Goal: Task Accomplishment & Management: Complete application form

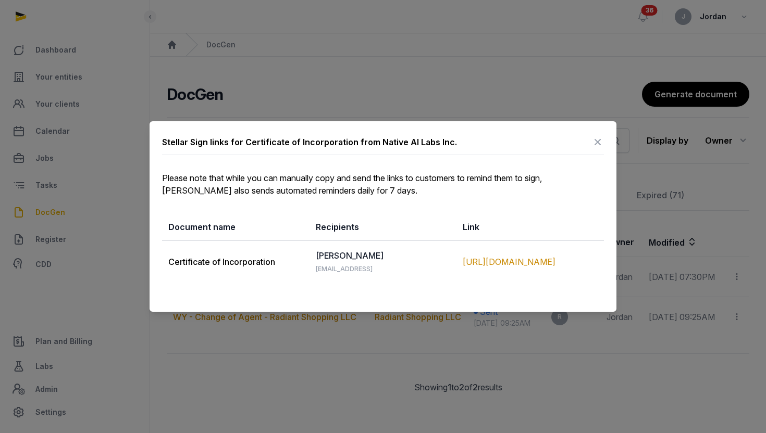
click at [598, 139] on icon at bounding box center [597, 142] width 13 height 17
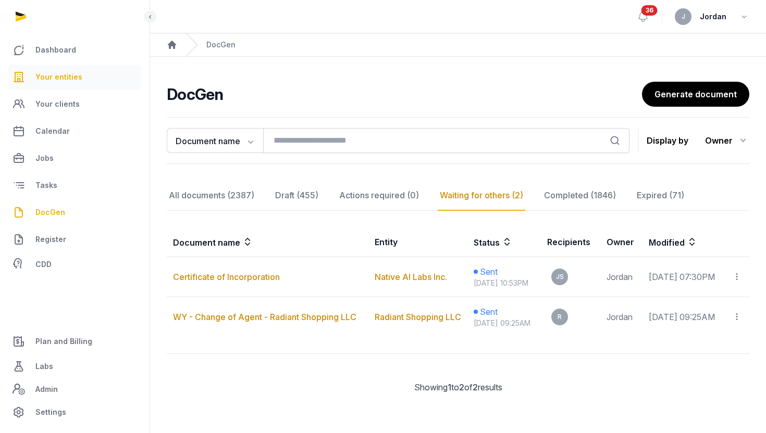
click at [99, 80] on link "Your entities" at bounding box center [74, 77] width 133 height 25
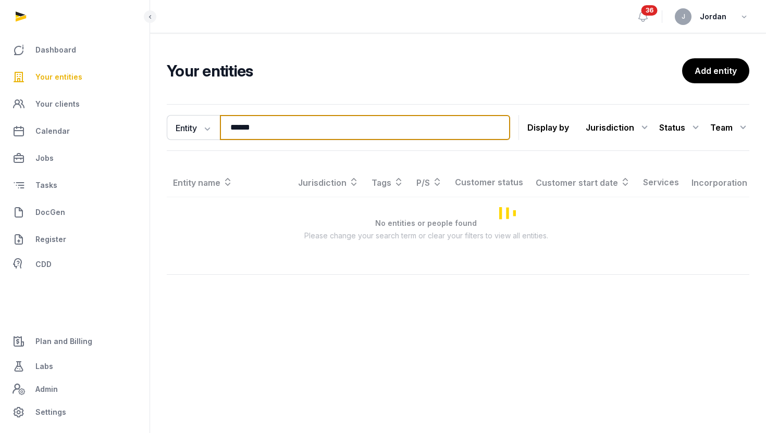
click at [234, 129] on input "******" at bounding box center [365, 127] width 290 height 25
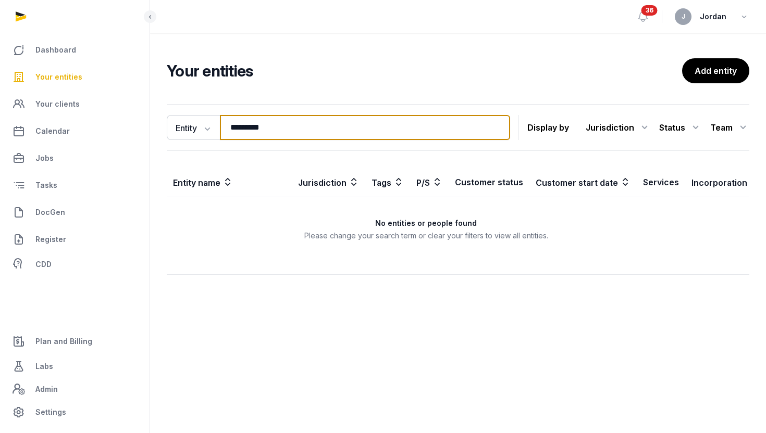
type input "*********"
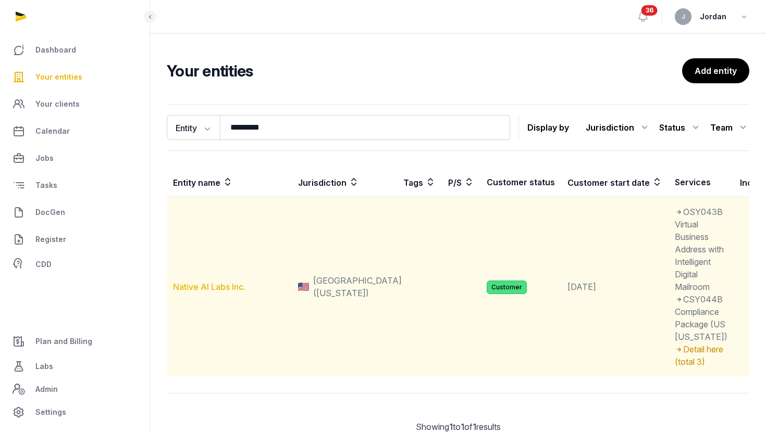
click at [209, 292] on link "Native AI Labs Inc." at bounding box center [209, 287] width 72 height 10
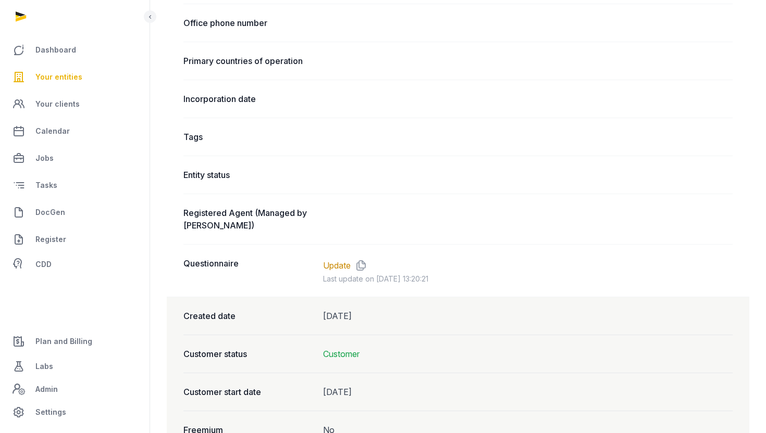
scroll to position [638, 0]
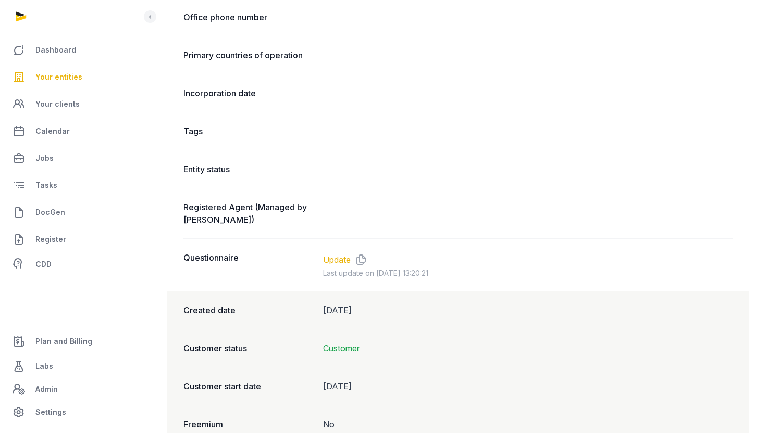
click at [343, 259] on link "Update" at bounding box center [337, 260] width 28 height 13
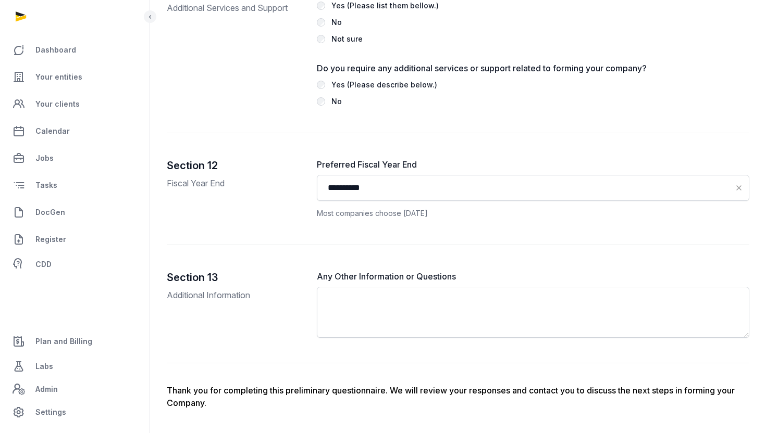
scroll to position [2410, 0]
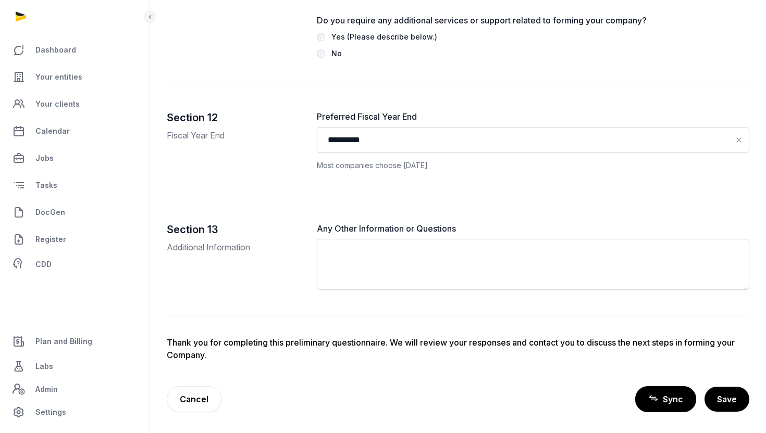
click at [672, 398] on span "Sync" at bounding box center [673, 399] width 20 height 13
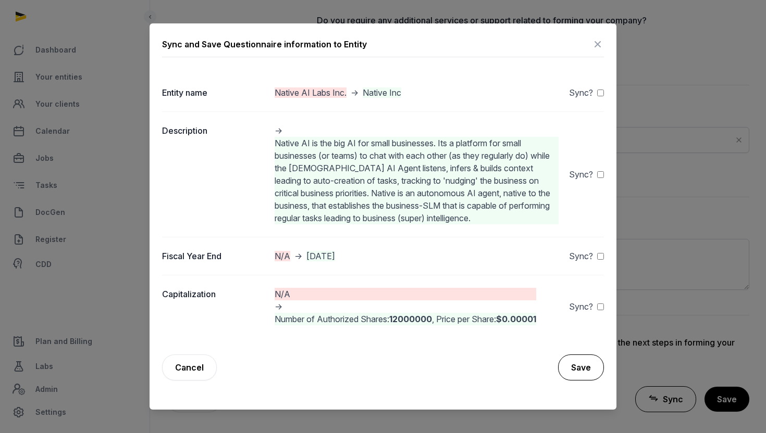
click at [588, 366] on button "Save" at bounding box center [581, 368] width 46 height 26
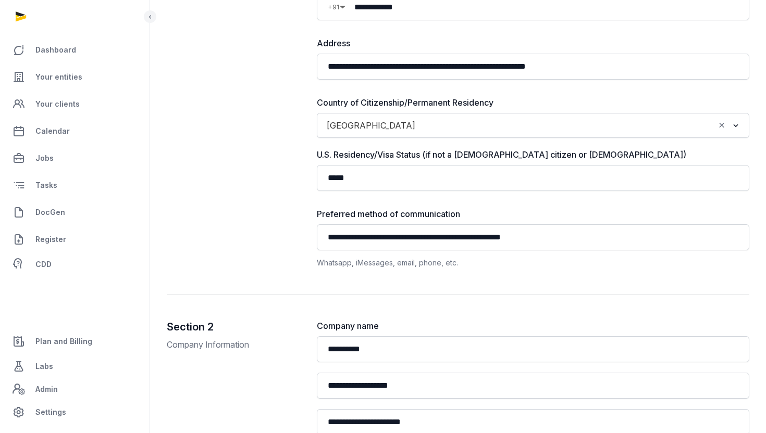
scroll to position [0, 0]
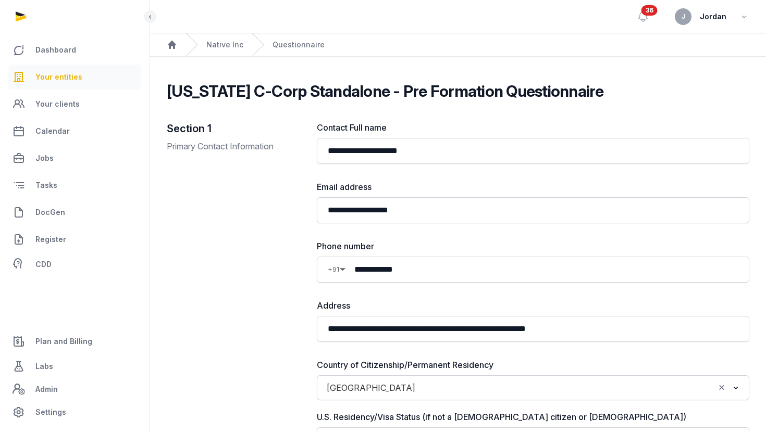
click at [71, 74] on span "Your entities" at bounding box center [58, 77] width 47 height 13
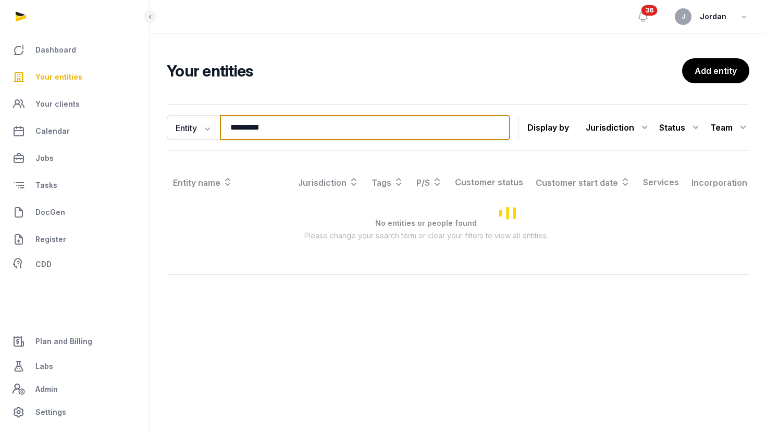
click at [255, 128] on input "*********" at bounding box center [365, 127] width 290 height 25
paste input "**********"
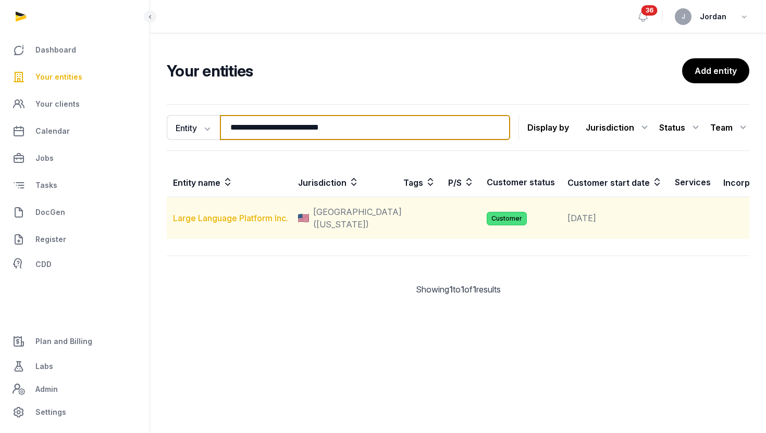
type input "**********"
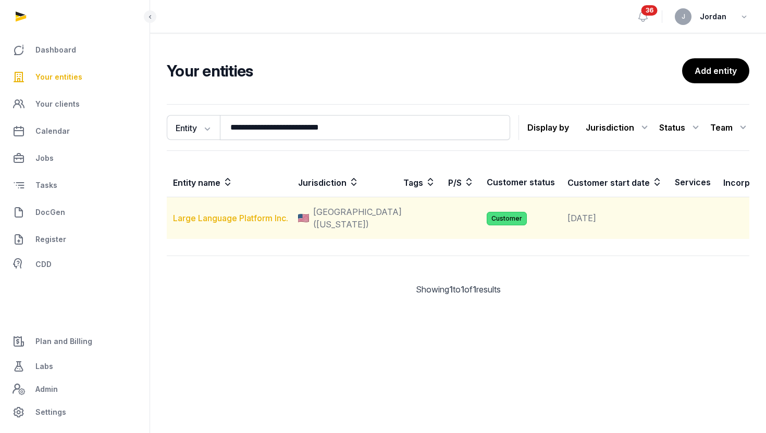
click at [243, 223] on link "Large Language Platform Inc." at bounding box center [230, 218] width 115 height 10
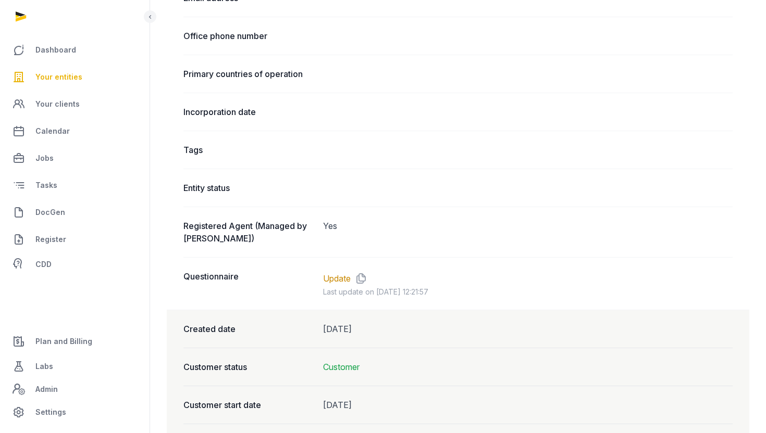
scroll to position [632, 0]
click at [342, 276] on link "Update" at bounding box center [337, 278] width 28 height 13
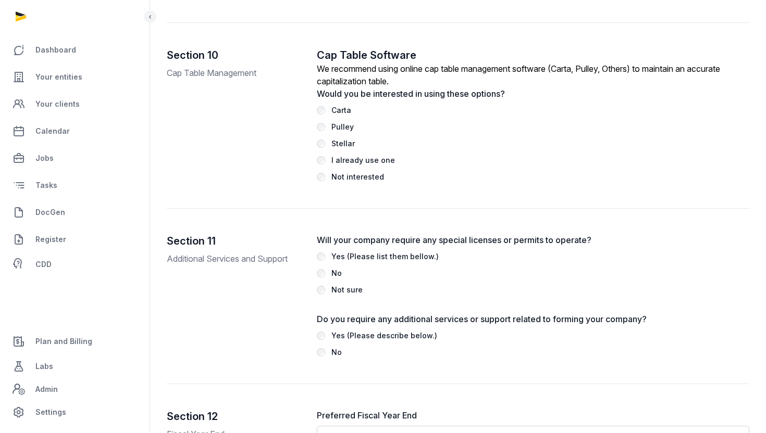
scroll to position [2609, 0]
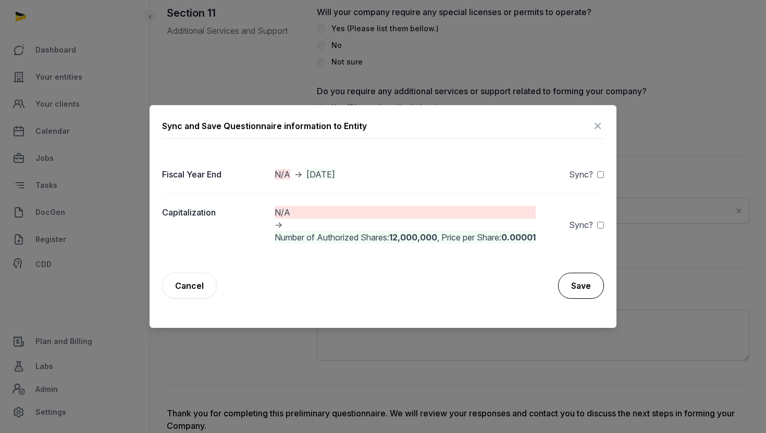
click at [590, 282] on button "Save" at bounding box center [581, 286] width 46 height 26
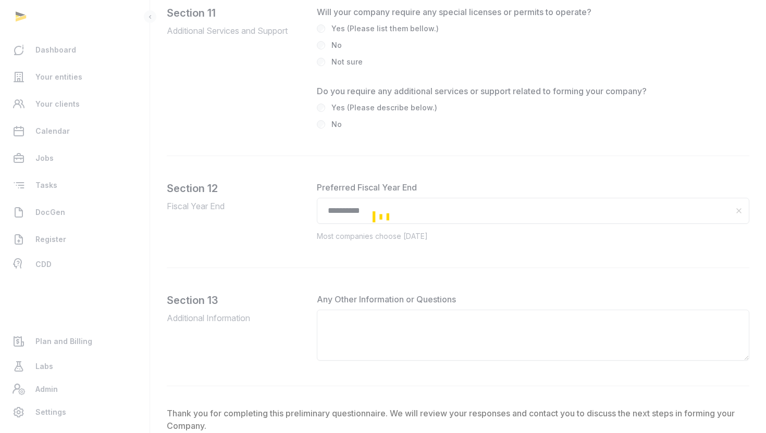
click at [680, 395] on div "Loading" at bounding box center [383, 216] width 766 height 433
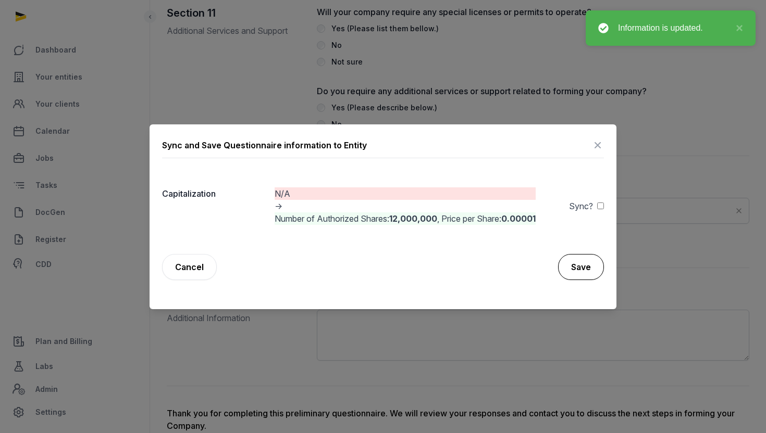
click at [581, 260] on button "Save" at bounding box center [581, 267] width 46 height 26
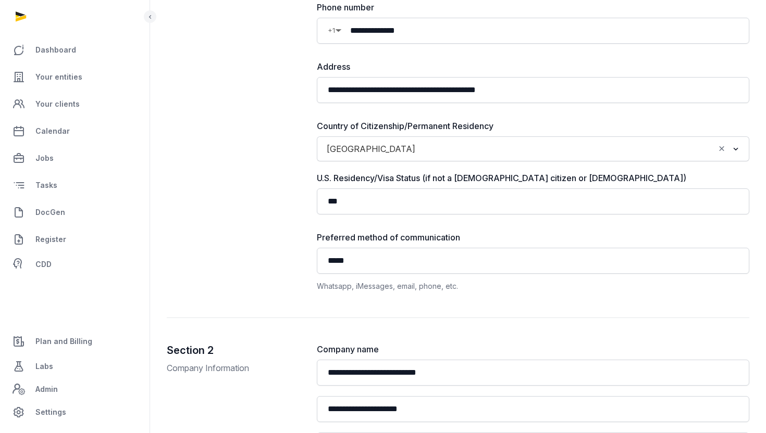
scroll to position [0, 0]
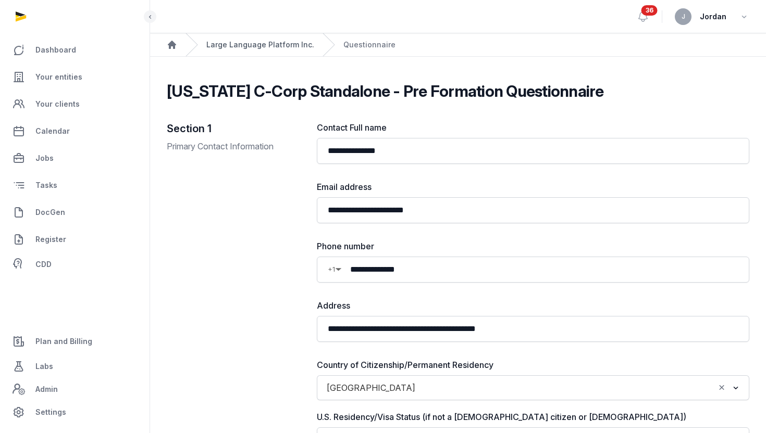
click at [226, 41] on link "Large Language Platform Inc." at bounding box center [260, 45] width 108 height 10
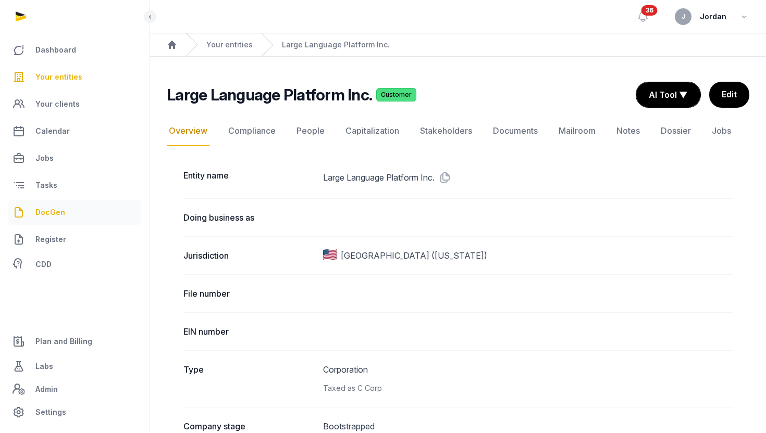
click at [86, 207] on link "DocGen" at bounding box center [74, 212] width 133 height 25
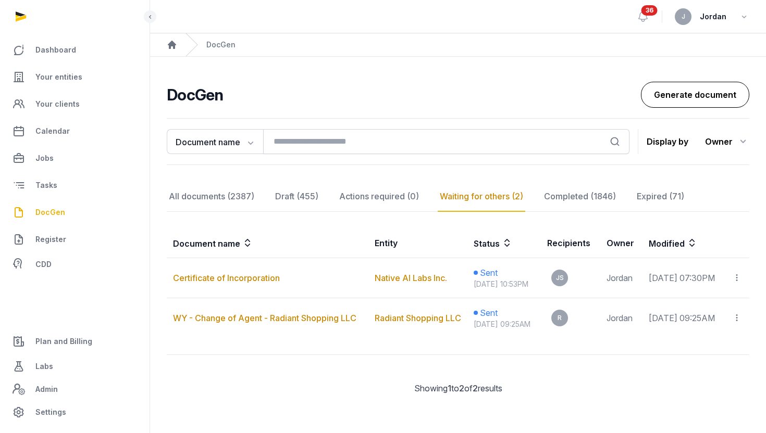
click at [678, 100] on link "Generate document" at bounding box center [695, 95] width 108 height 26
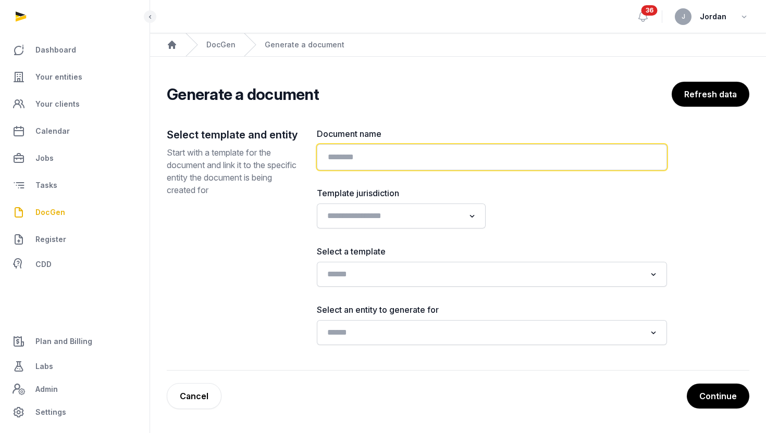
click at [436, 159] on input "text" at bounding box center [492, 157] width 350 height 26
type input "**********"
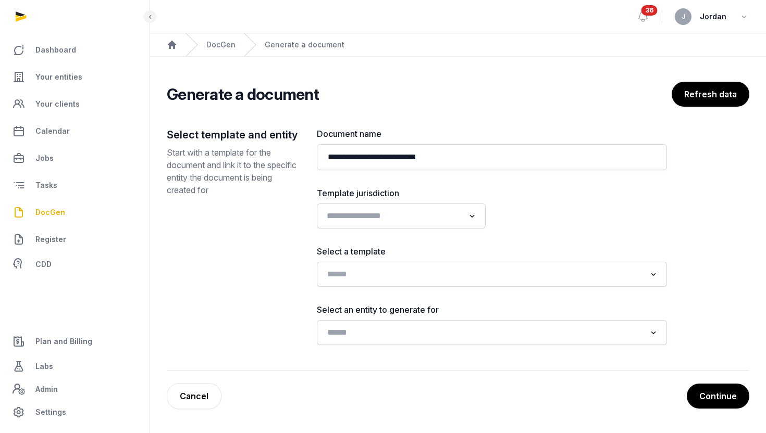
click at [411, 217] on input "Search for option" at bounding box center [393, 216] width 141 height 15
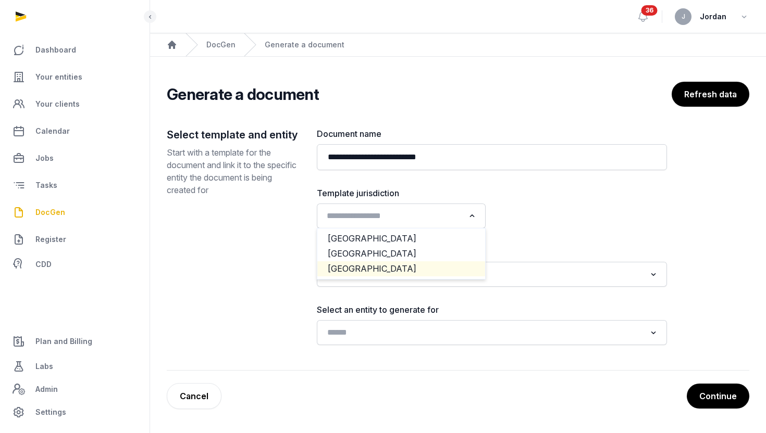
click at [388, 269] on li "[GEOGRAPHIC_DATA]" at bounding box center [401, 269] width 168 height 15
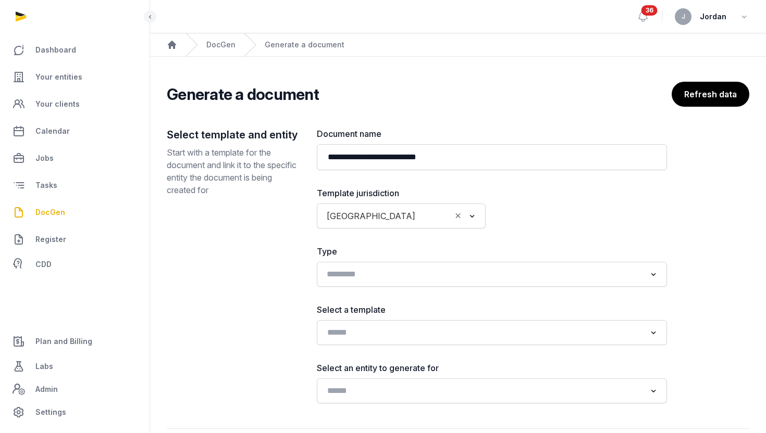
click at [423, 277] on input "Search for option" at bounding box center [484, 274] width 322 height 15
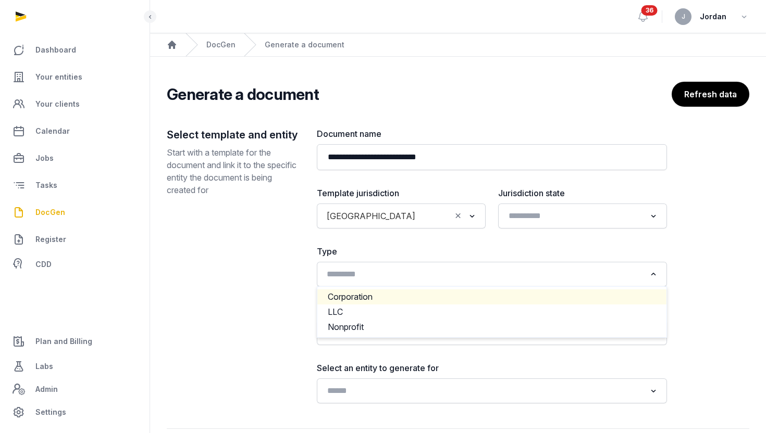
click at [335, 300] on li "Corporation" at bounding box center [491, 297] width 349 height 15
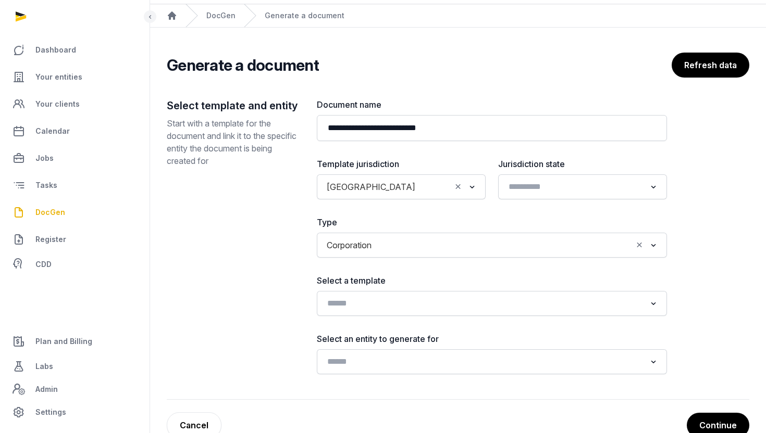
scroll to position [55, 0]
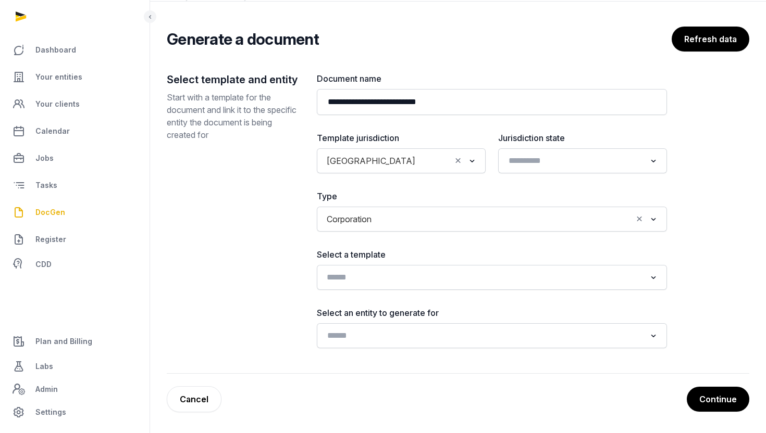
click at [426, 275] on input "Search for option" at bounding box center [484, 277] width 322 height 15
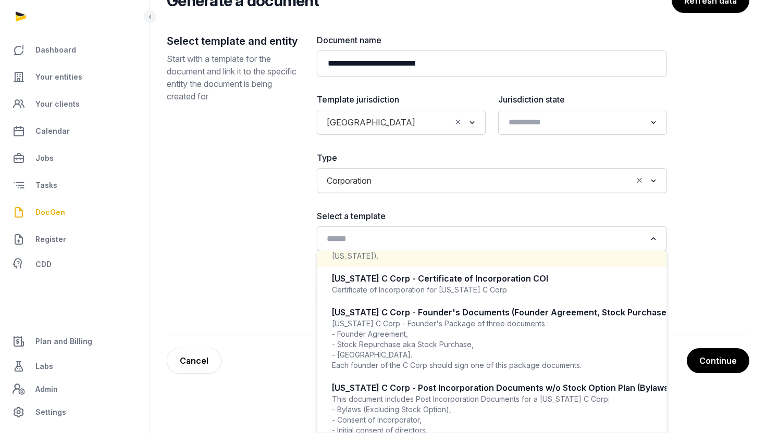
scroll to position [128, 0]
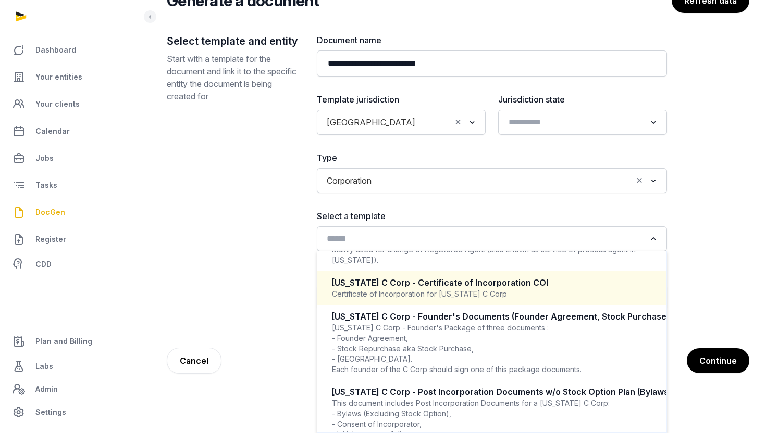
click at [480, 298] on div "Certificate of Incorporation for Delaware C Corp" at bounding box center [492, 294] width 320 height 10
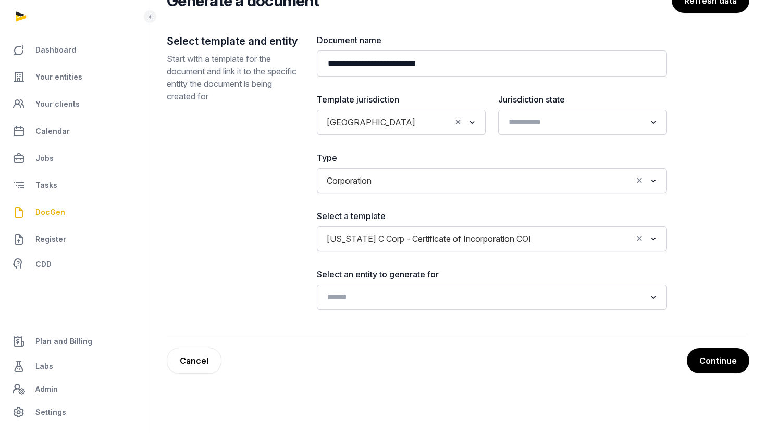
scroll to position [55, 0]
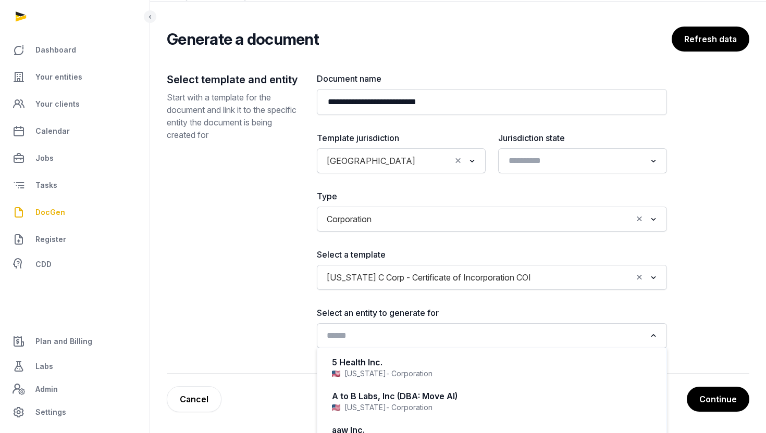
click at [495, 329] on input "Search for option" at bounding box center [484, 336] width 322 height 15
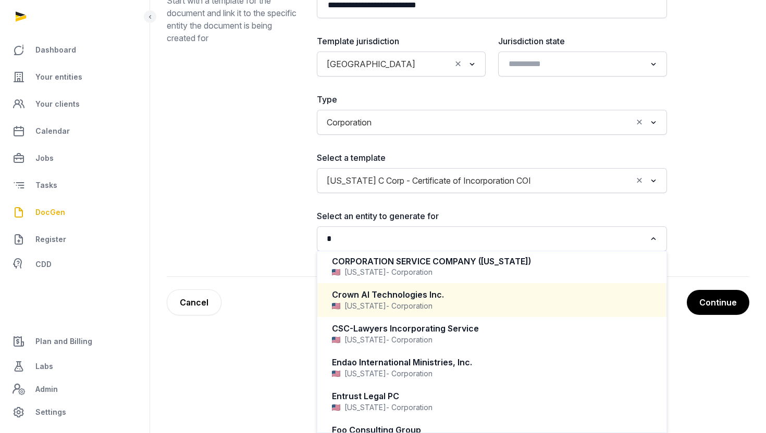
scroll to position [328, 0]
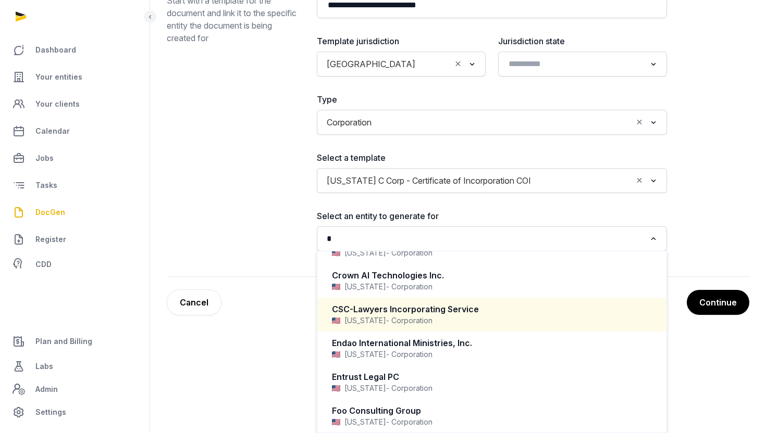
type input "*"
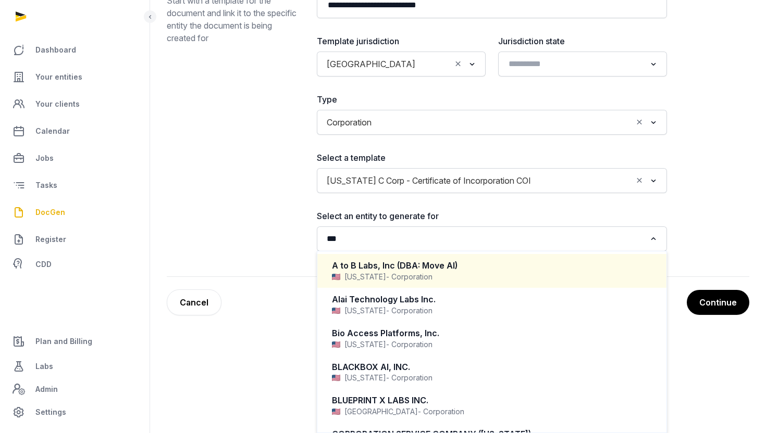
scroll to position [55, 0]
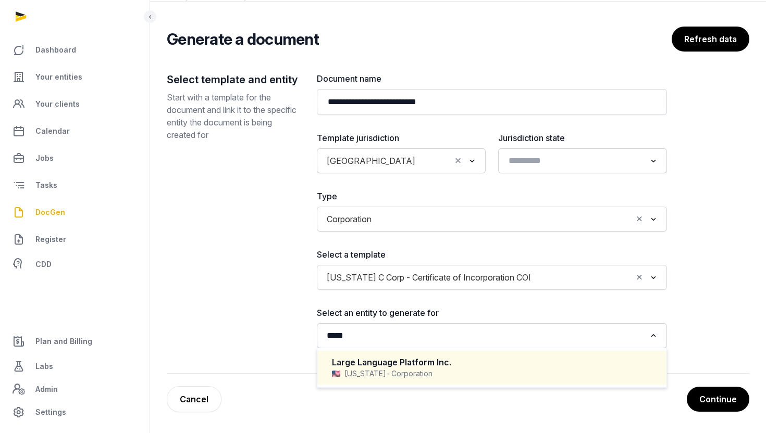
click at [386, 371] on span "- Corporation" at bounding box center [409, 374] width 46 height 10
type input "*****"
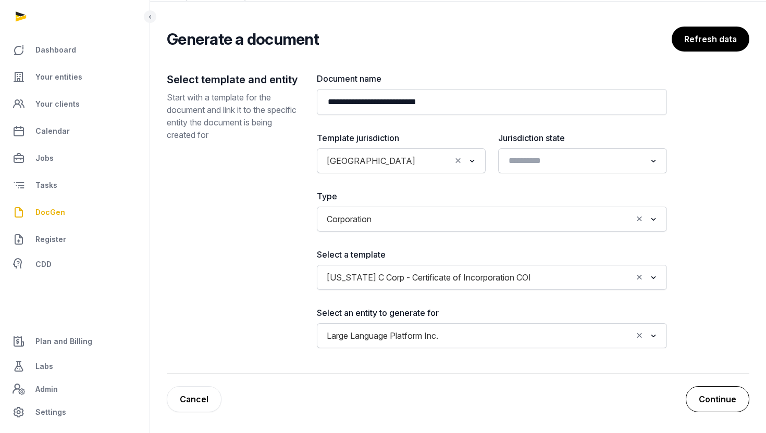
click at [711, 403] on button "Continue" at bounding box center [718, 400] width 64 height 26
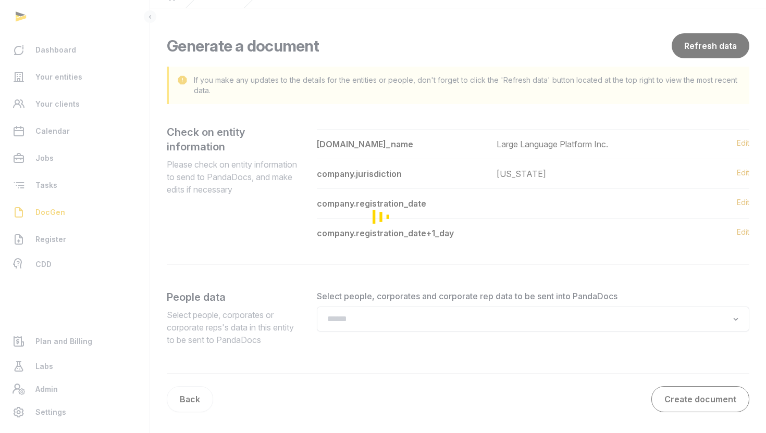
scroll to position [48, 0]
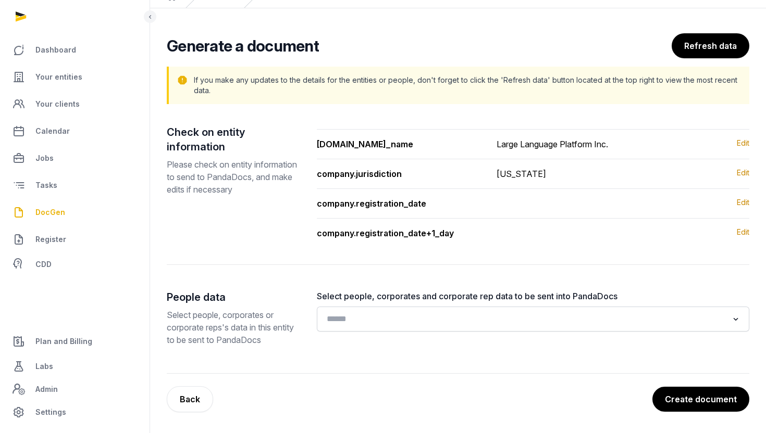
click at [641, 318] on input "Search for option" at bounding box center [525, 319] width 405 height 15
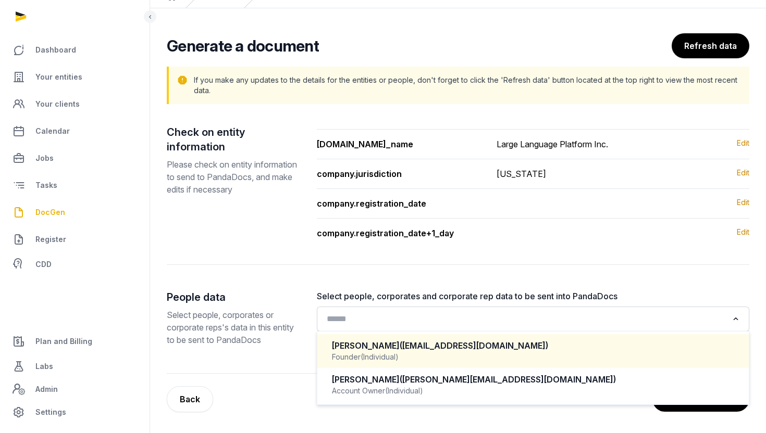
click at [564, 358] on div "Founder (Individual)" at bounding box center [533, 357] width 403 height 10
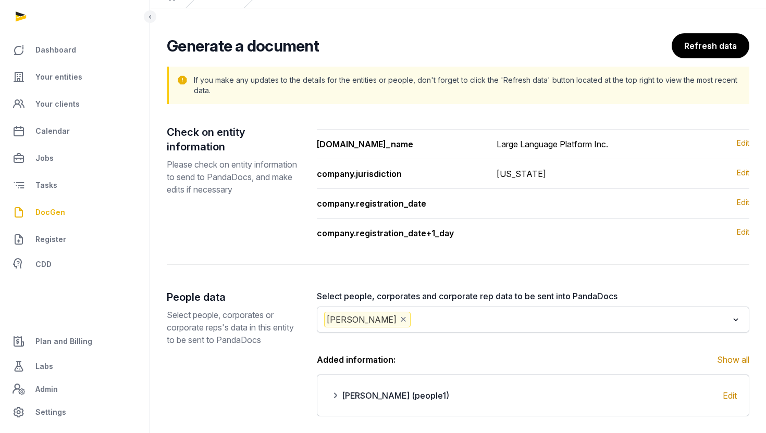
scroll to position [117, 0]
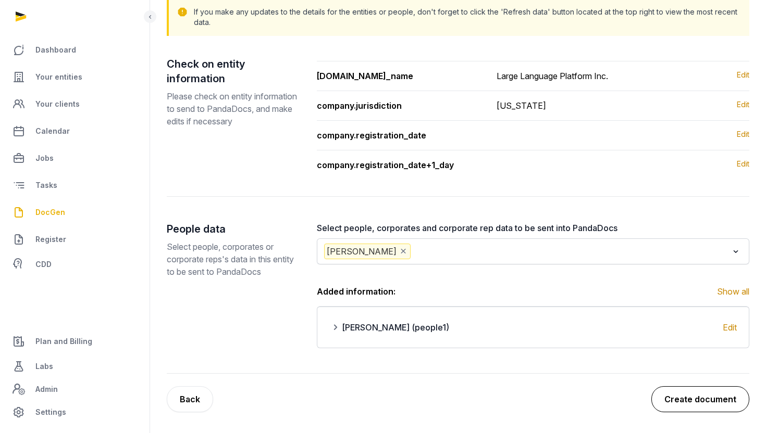
click at [706, 394] on button "Create document" at bounding box center [700, 400] width 98 height 26
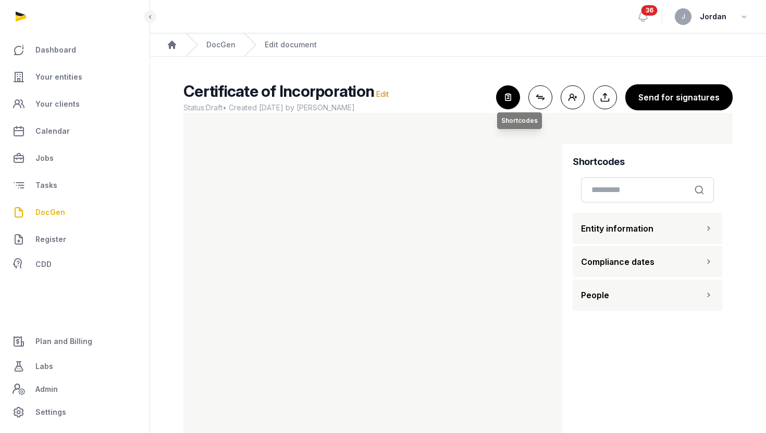
click at [507, 97] on icon "button" at bounding box center [507, 97] width 23 height 23
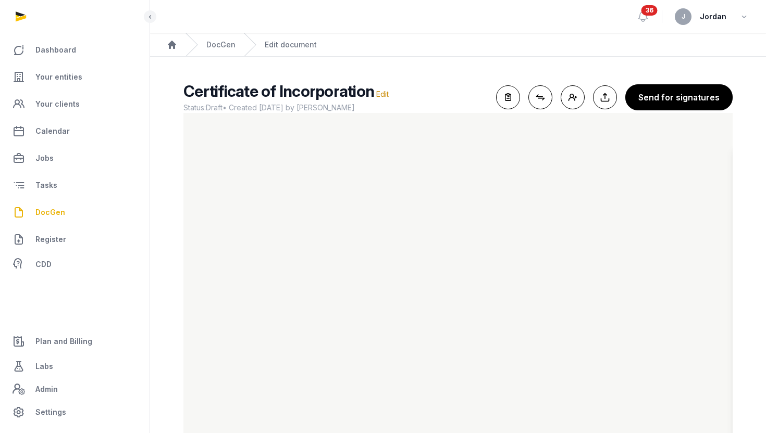
scroll to position [26, 0]
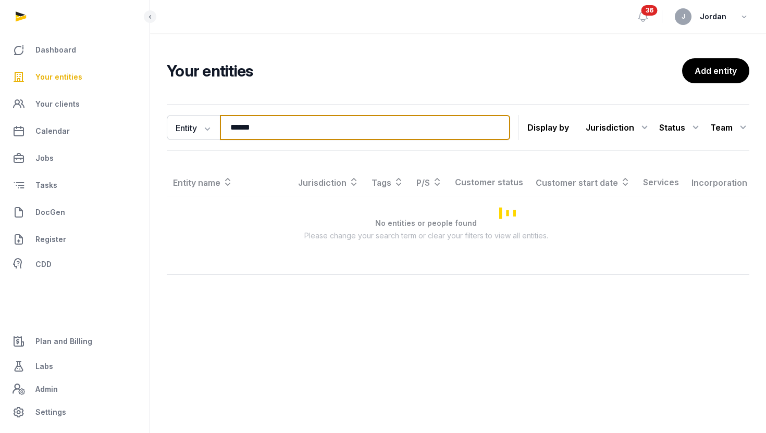
click at [293, 126] on input "******" at bounding box center [365, 127] width 290 height 25
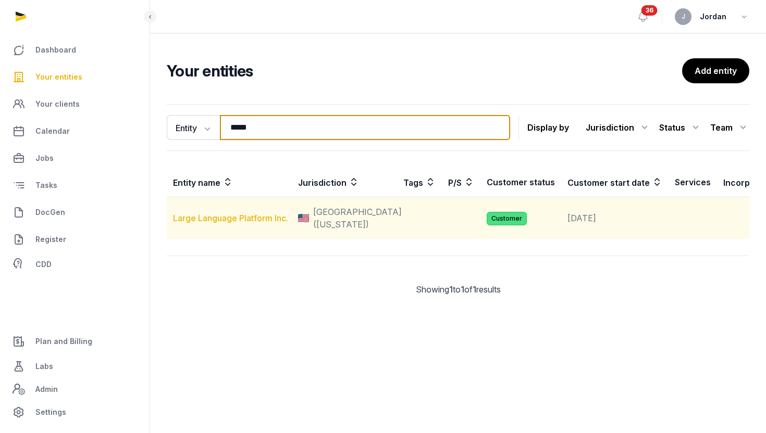
type input "*****"
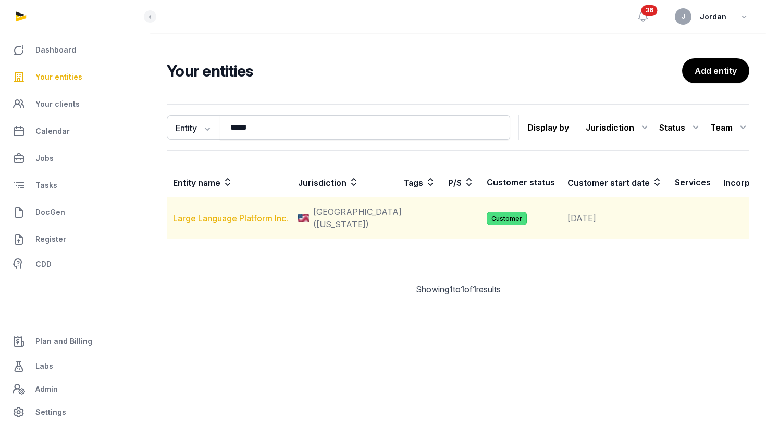
click at [207, 223] on link "Large Language Platform Inc." at bounding box center [230, 218] width 115 height 10
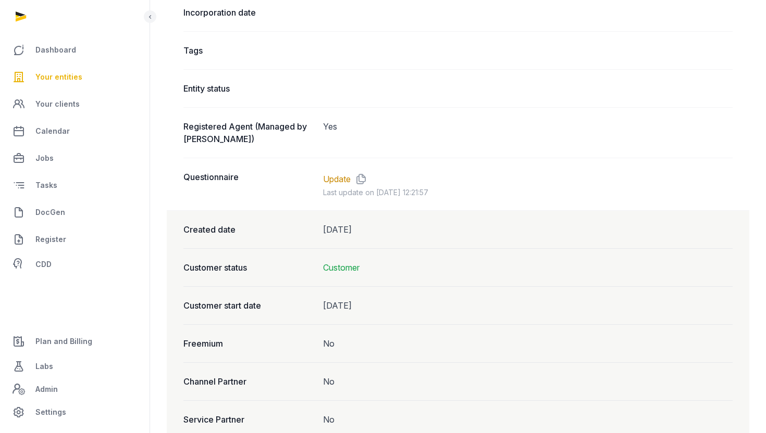
scroll to position [728, 0]
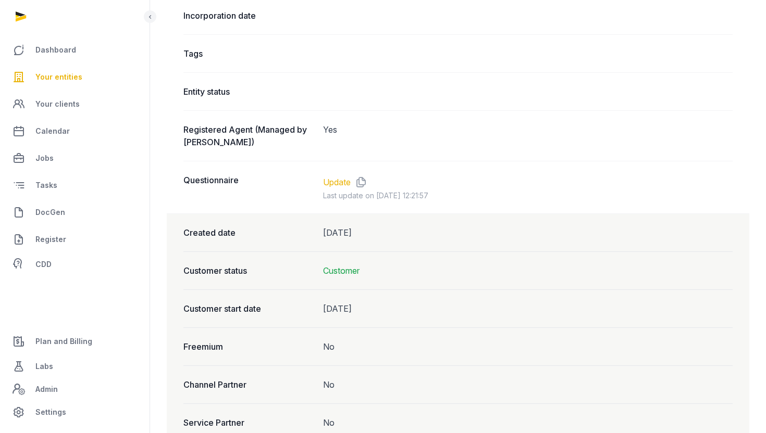
click at [344, 182] on link "Update" at bounding box center [337, 182] width 28 height 13
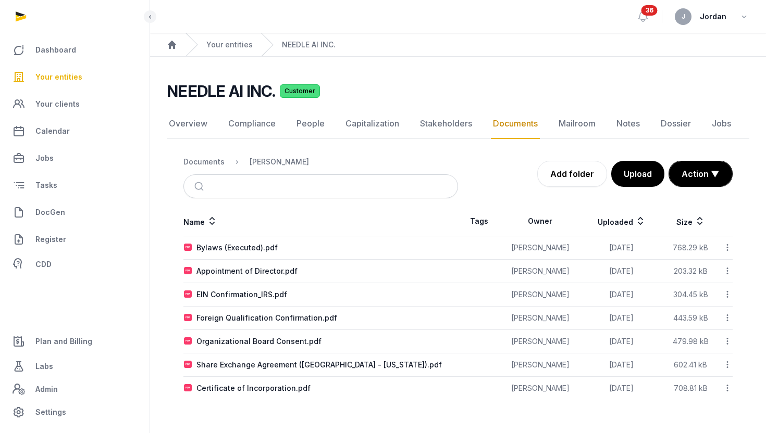
click at [68, 78] on span "Your entities" at bounding box center [58, 77] width 47 height 13
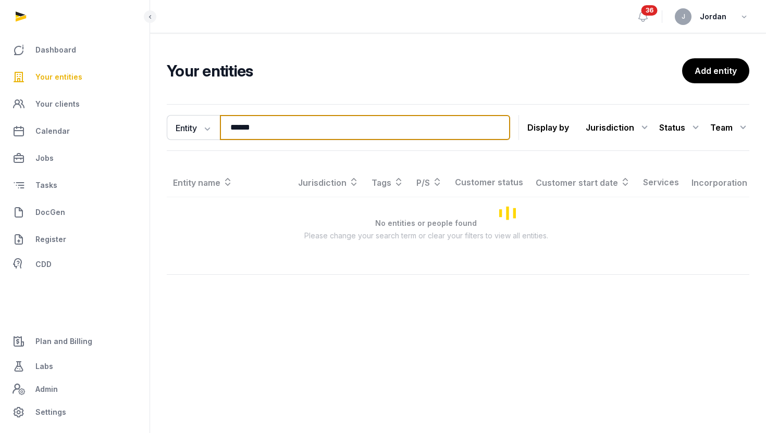
click at [241, 126] on input "******" at bounding box center [365, 127] width 290 height 25
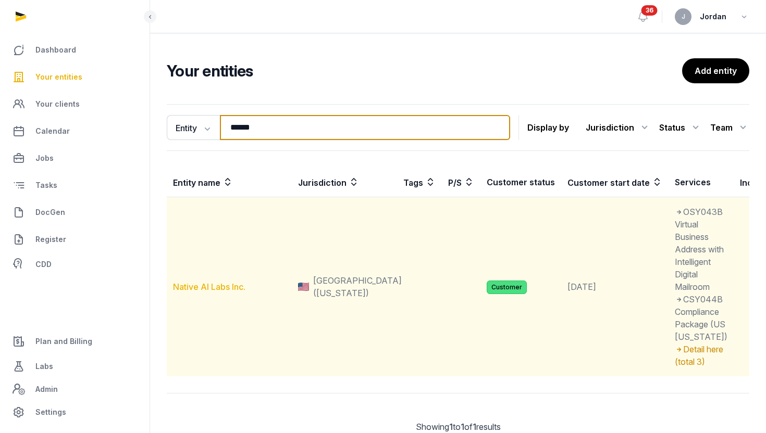
type input "******"
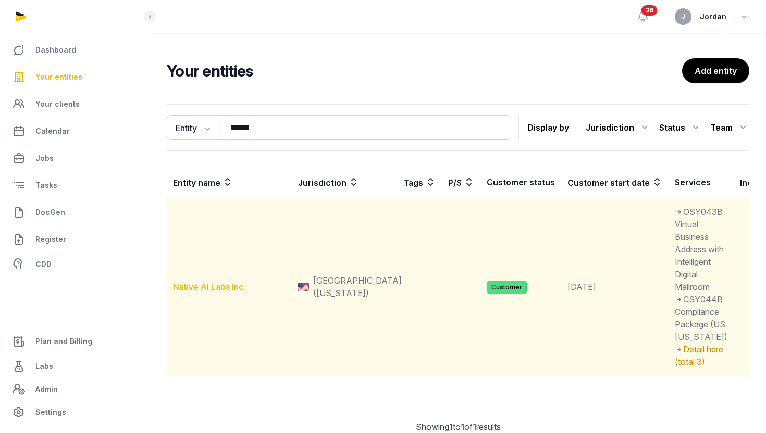
click at [217, 292] on link "Native AI Labs Inc." at bounding box center [209, 287] width 72 height 10
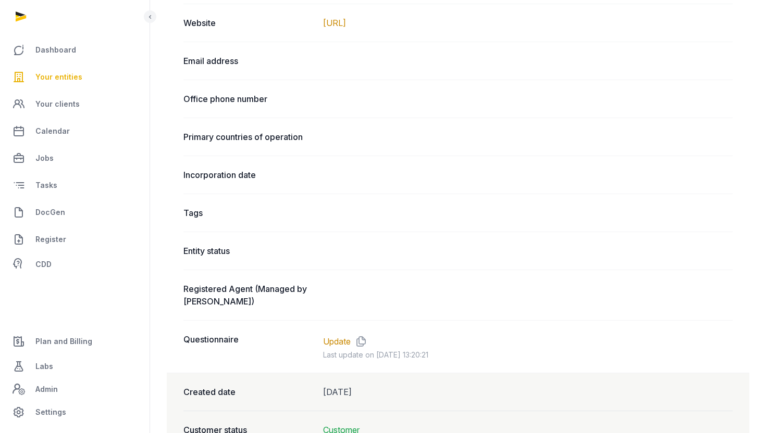
scroll to position [563, 0]
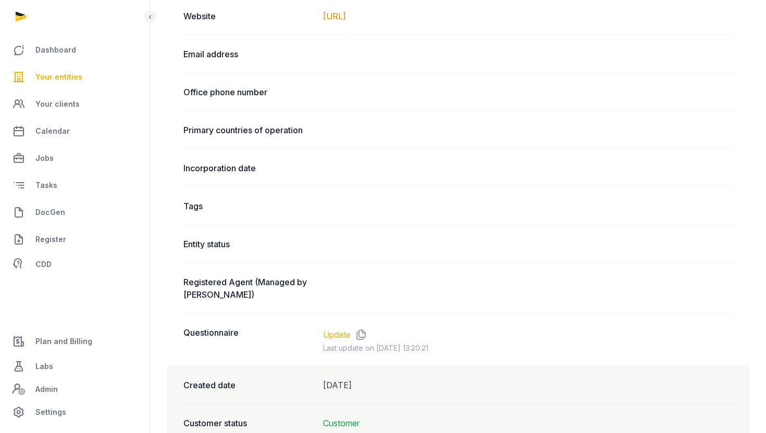
click at [338, 336] on link "Update" at bounding box center [337, 335] width 28 height 13
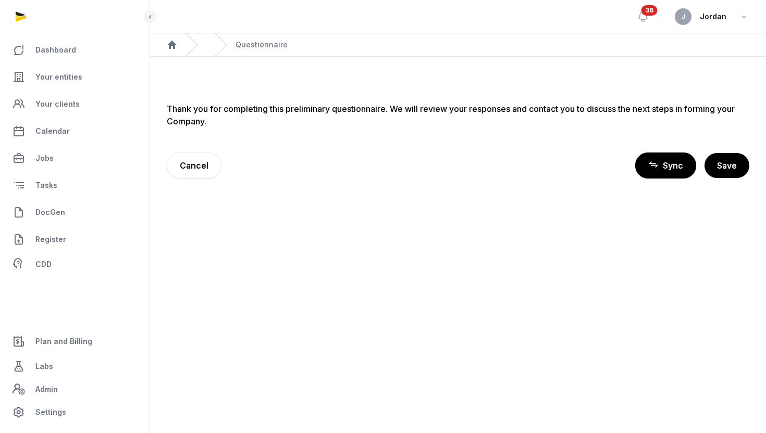
click at [669, 168] on span "Sync" at bounding box center [673, 165] width 20 height 13
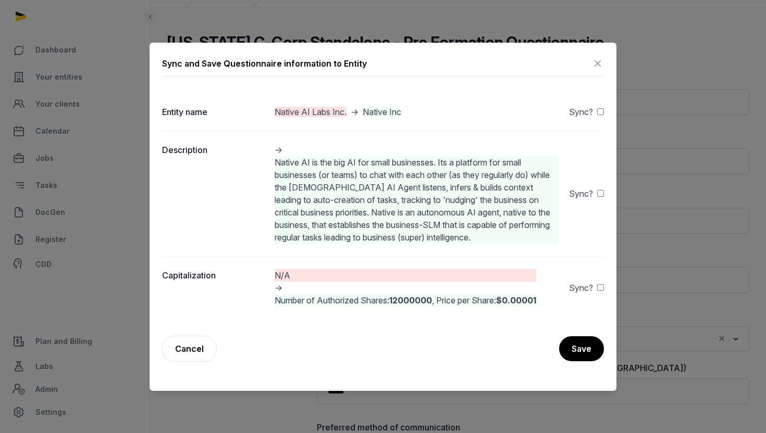
scroll to position [347, 0]
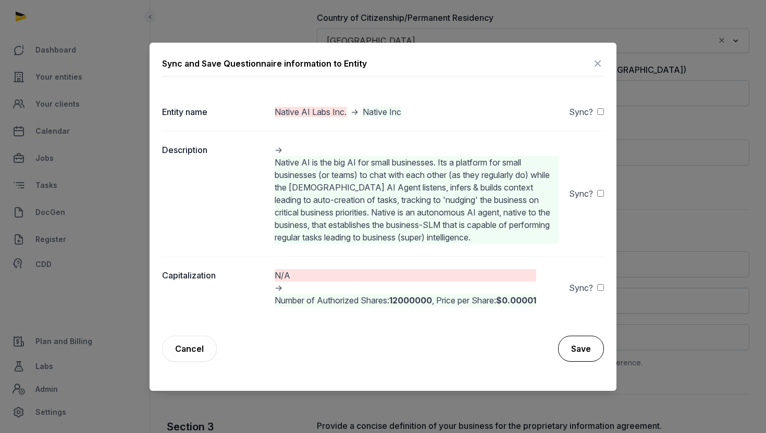
click at [574, 350] on button "Save" at bounding box center [581, 349] width 46 height 26
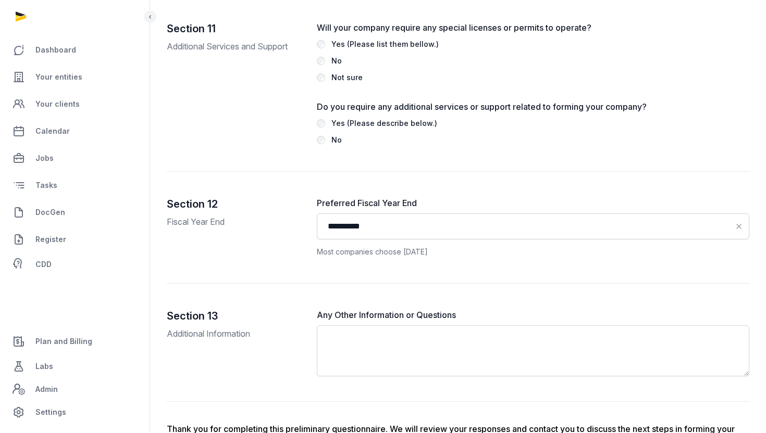
scroll to position [2410, 0]
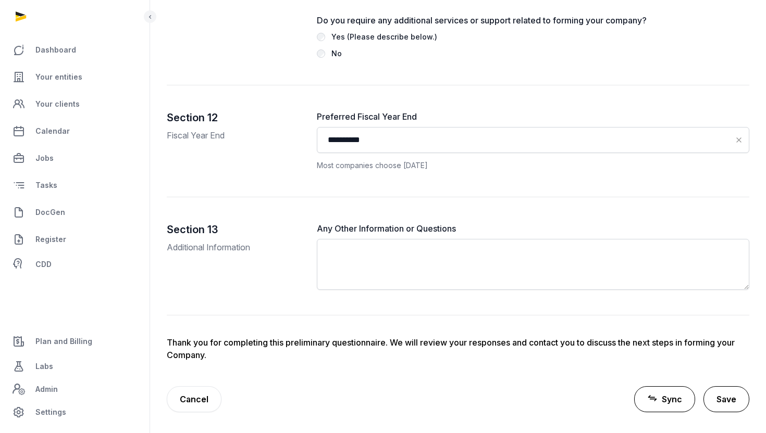
click at [730, 390] on button "Save" at bounding box center [726, 400] width 46 height 26
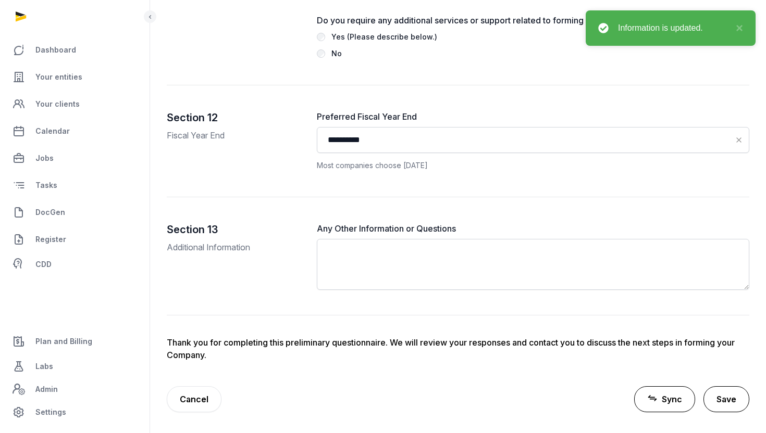
click at [727, 395] on button "Save" at bounding box center [726, 400] width 46 height 26
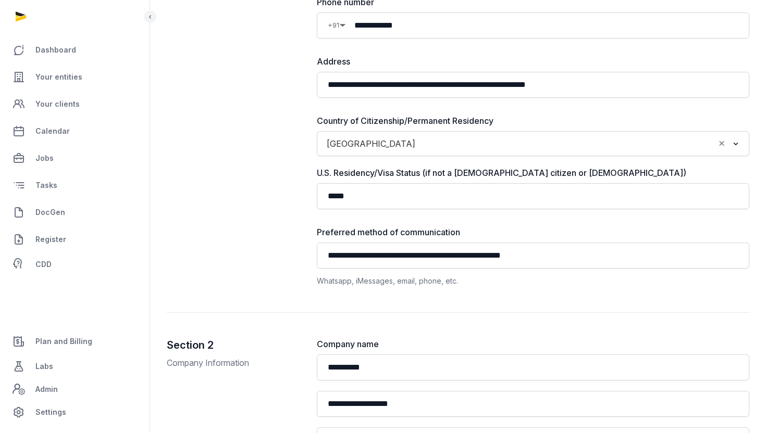
scroll to position [0, 0]
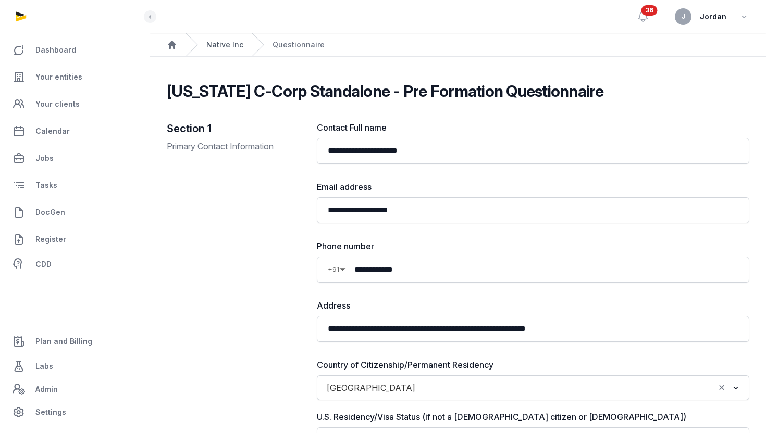
click at [223, 43] on link "Native Inc" at bounding box center [224, 45] width 37 height 10
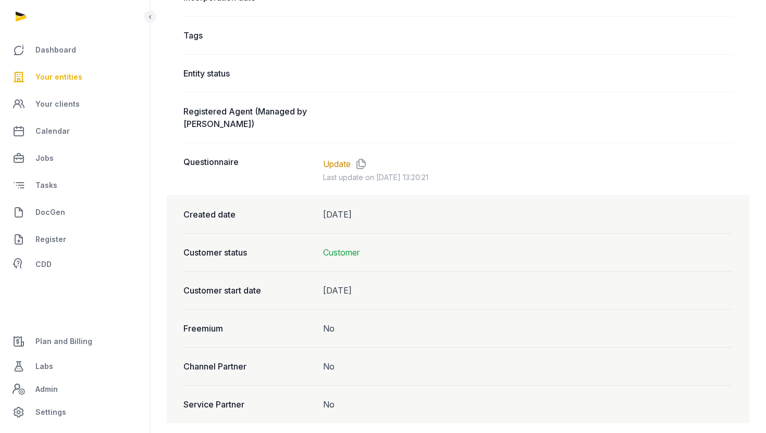
scroll to position [744, 0]
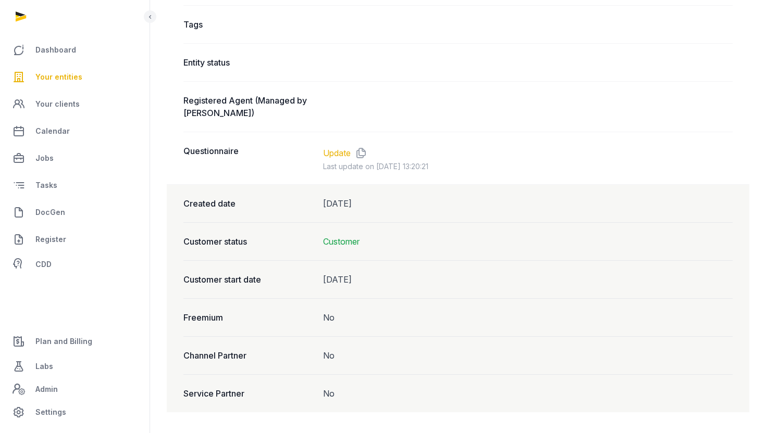
click at [335, 152] on link "Update" at bounding box center [337, 153] width 28 height 13
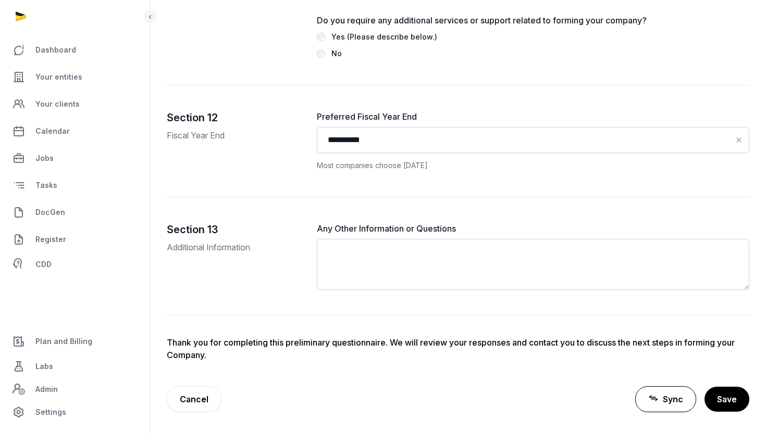
scroll to position [2410, 0]
